Goal: Information Seeking & Learning: Understand process/instructions

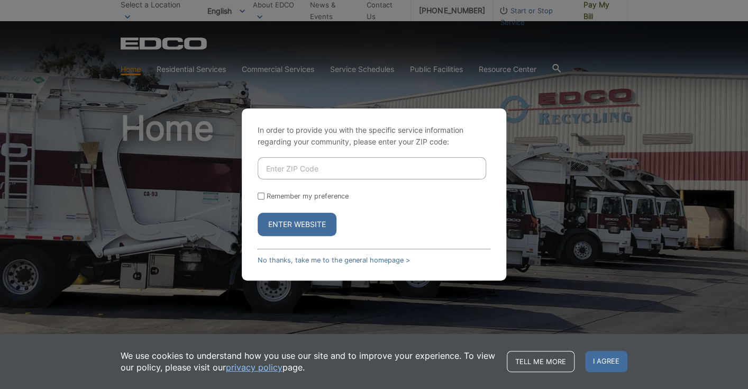
click at [341, 168] on input "Enter ZIP Code" at bounding box center [372, 168] width 229 height 22
type input "91941"
click at [260, 196] on input "Remember my preference" at bounding box center [261, 196] width 7 height 7
checkbox input "true"
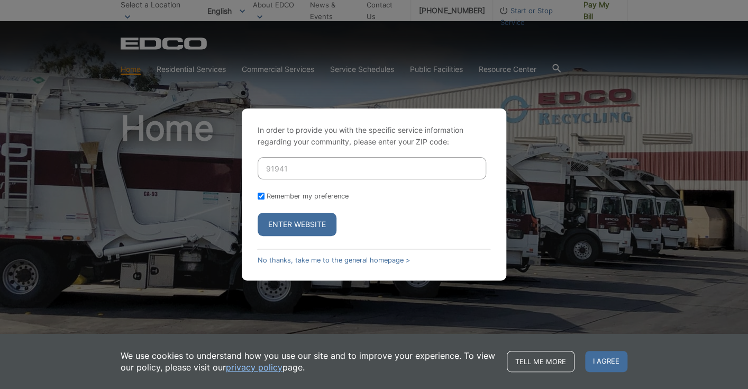
click at [274, 224] on button "Enter Website" at bounding box center [297, 224] width 79 height 23
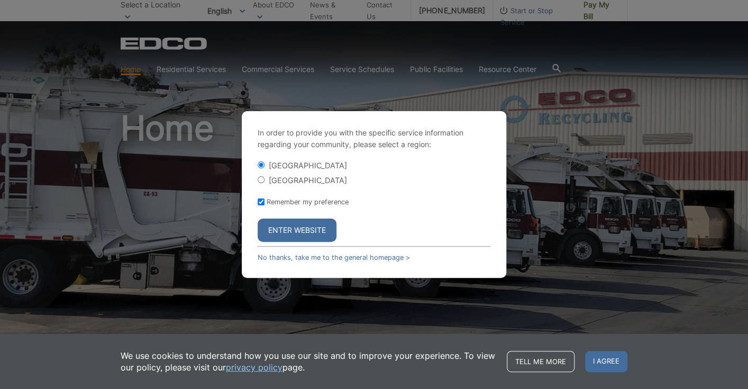
drag, startPoint x: 281, startPoint y: 233, endPoint x: 391, endPoint y: 178, distance: 123.1
click at [391, 178] on form "La Mesa City La Mesa County Remember my preference Enter Website" at bounding box center [374, 201] width 233 height 82
click at [300, 179] on label "[GEOGRAPHIC_DATA]" at bounding box center [308, 180] width 78 height 9
click at [265, 179] on input "[GEOGRAPHIC_DATA]" at bounding box center [261, 179] width 7 height 7
radio input "true"
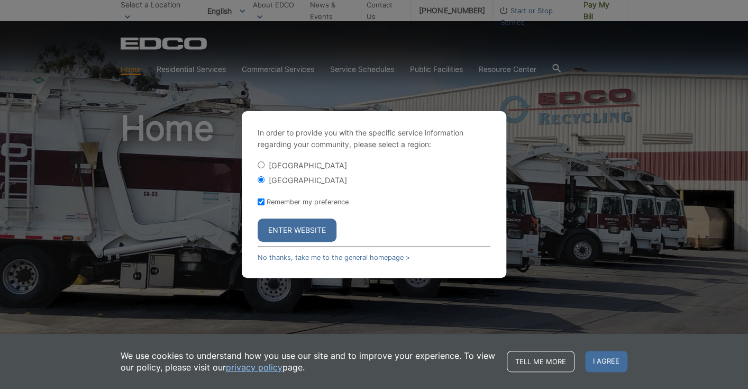
click at [287, 228] on button "Enter Website" at bounding box center [297, 230] width 79 height 23
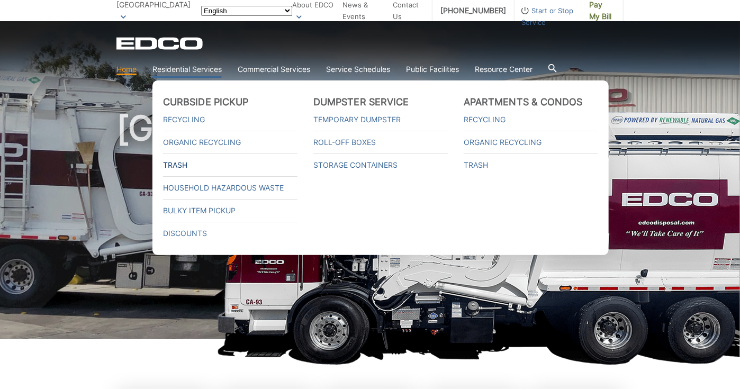
click at [174, 169] on link "Trash" at bounding box center [230, 165] width 134 height 12
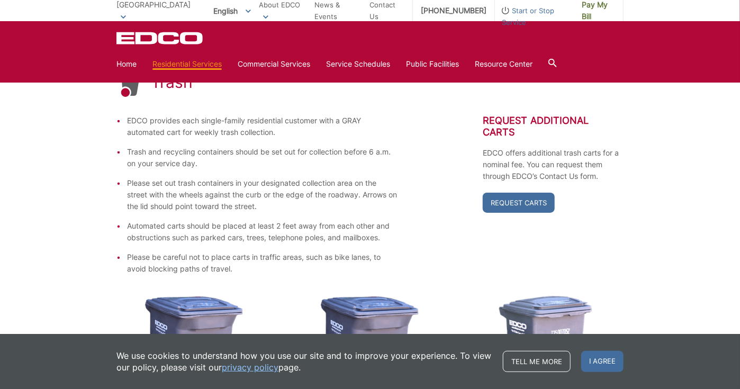
scroll to position [172, 0]
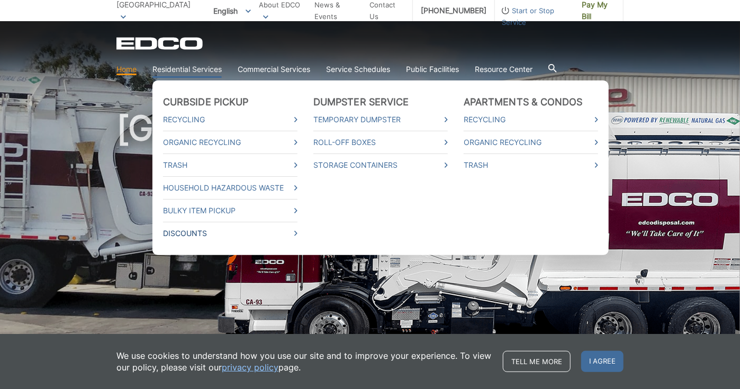
click at [191, 231] on link "Discounts" at bounding box center [230, 234] width 134 height 12
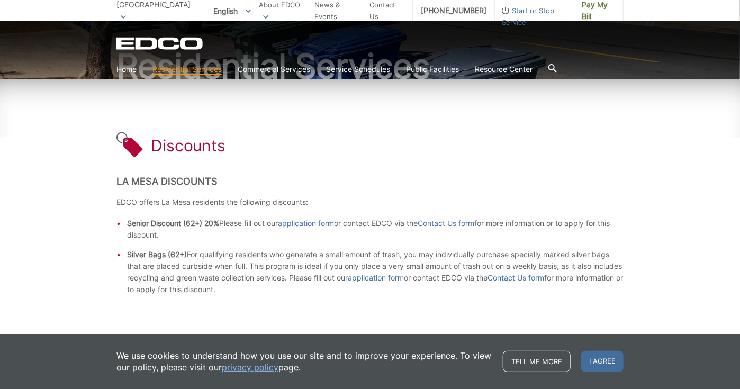
scroll to position [159, 0]
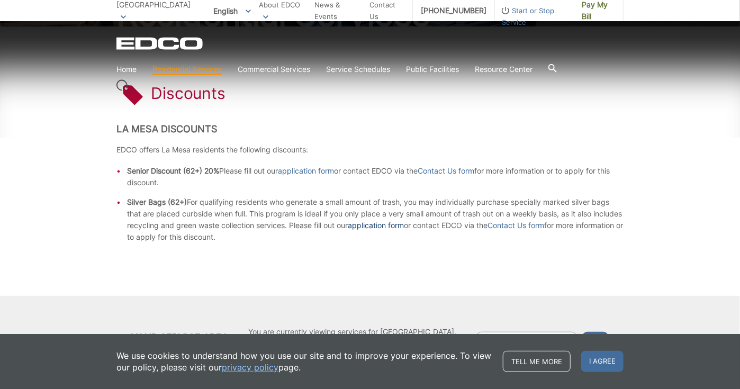
click at [400, 224] on link "application form" at bounding box center [376, 226] width 56 height 12
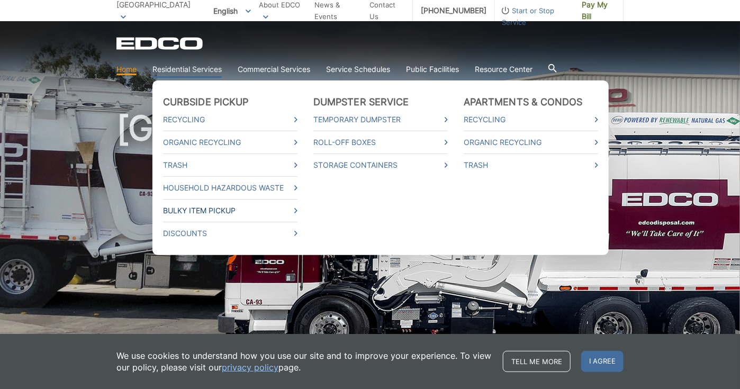
click at [202, 210] on link "Bulky Item Pickup" at bounding box center [230, 211] width 134 height 12
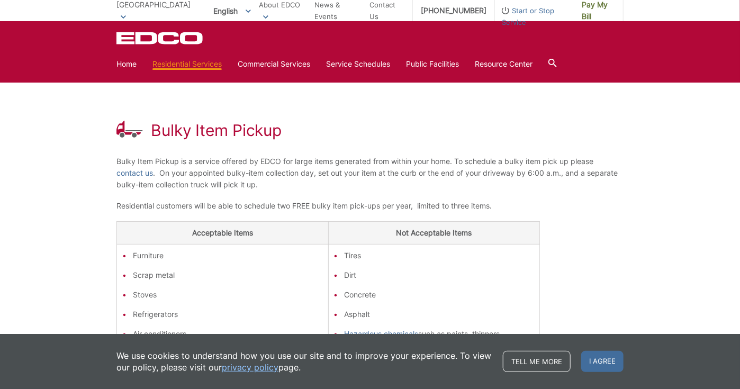
scroll to position [72, 0]
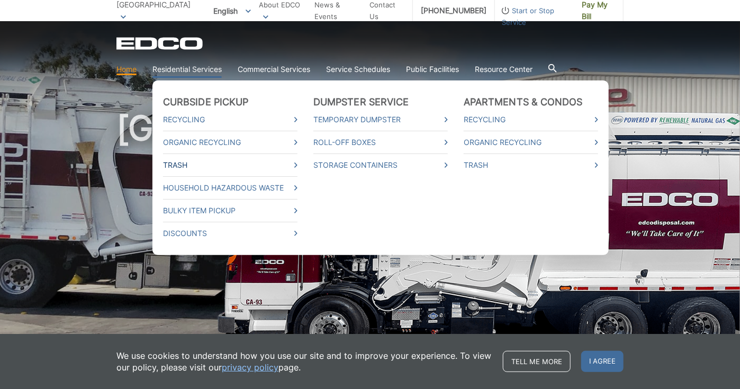
click at [176, 166] on link "Trash" at bounding box center [230, 165] width 134 height 12
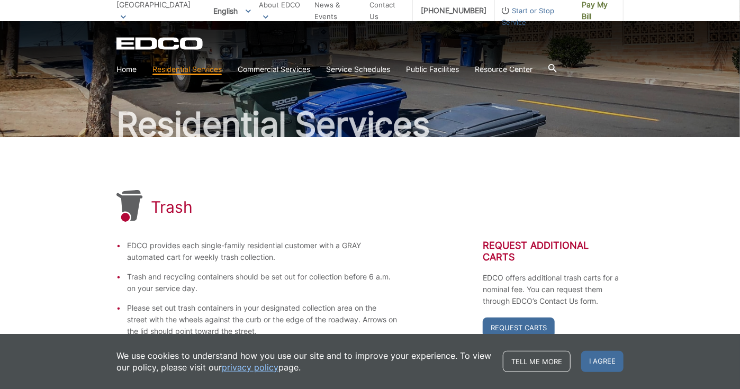
scroll to position [106, 0]
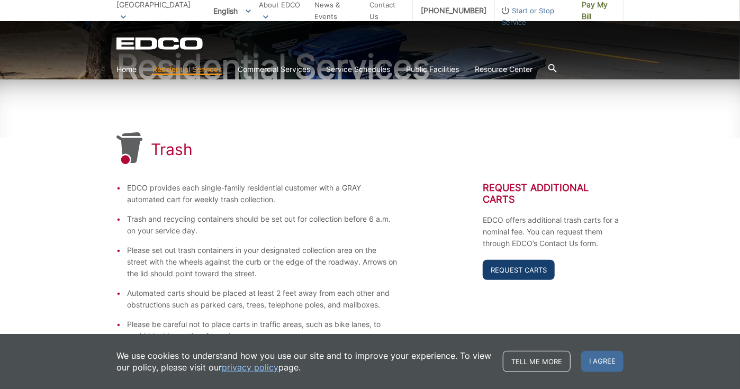
click at [522, 261] on link "Request Carts" at bounding box center [519, 270] width 72 height 20
